Goal: Information Seeking & Learning: Check status

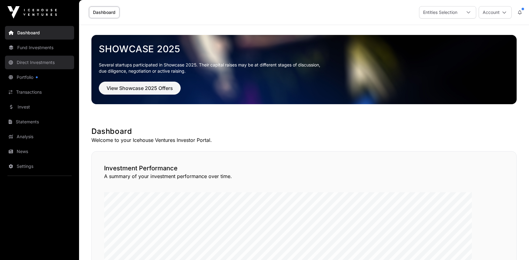
click at [51, 69] on link "Direct Investments" at bounding box center [39, 63] width 69 height 14
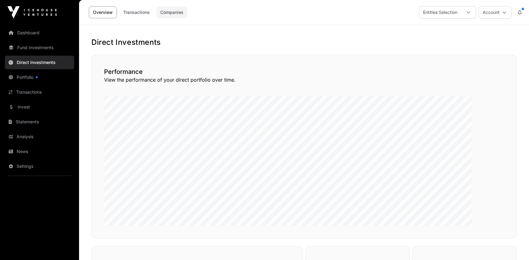
click at [187, 15] on link "Companies" at bounding box center [171, 12] width 31 height 12
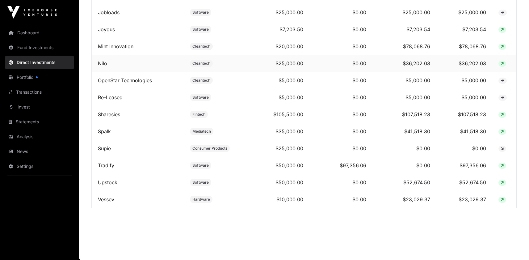
scroll to position [764, 0]
click at [117, 179] on link "Upstock" at bounding box center [107, 182] width 19 height 6
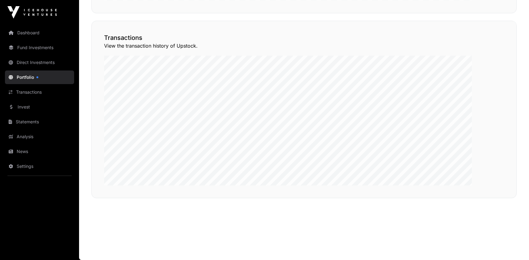
scroll to position [507, 0]
click at [478, 34] on button "View Transactions" at bounding box center [488, 28] width 51 height 10
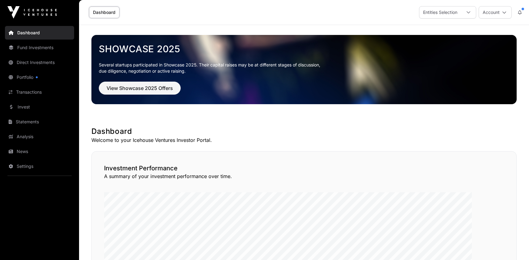
click at [444, 192] on div "Investment Performance A summary of your investment performance over time." at bounding box center [303, 243] width 425 height 184
